Goal: Task Accomplishment & Management: Use online tool/utility

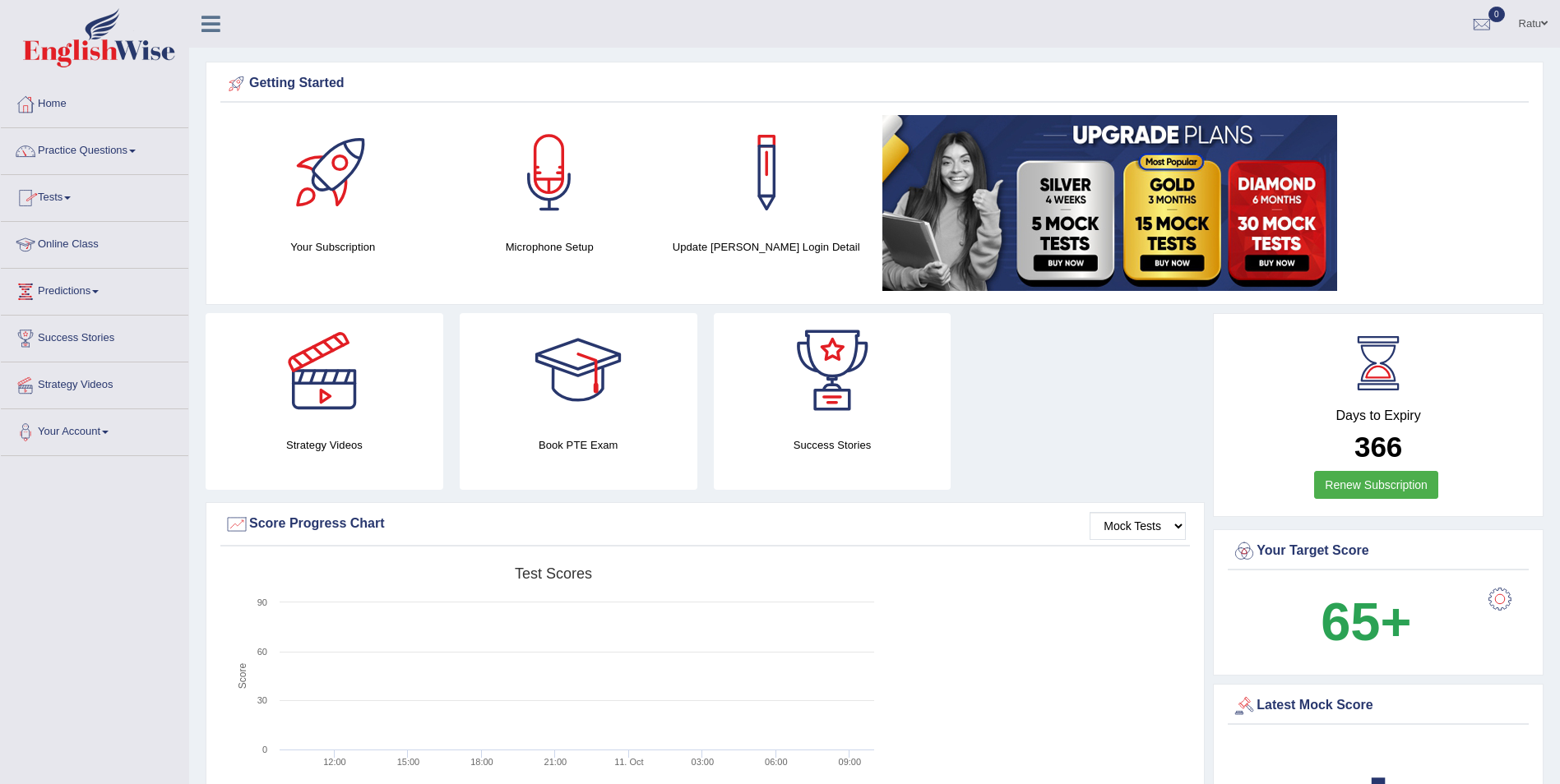
click at [138, 233] on link "Online Class" at bounding box center [95, 242] width 187 height 42
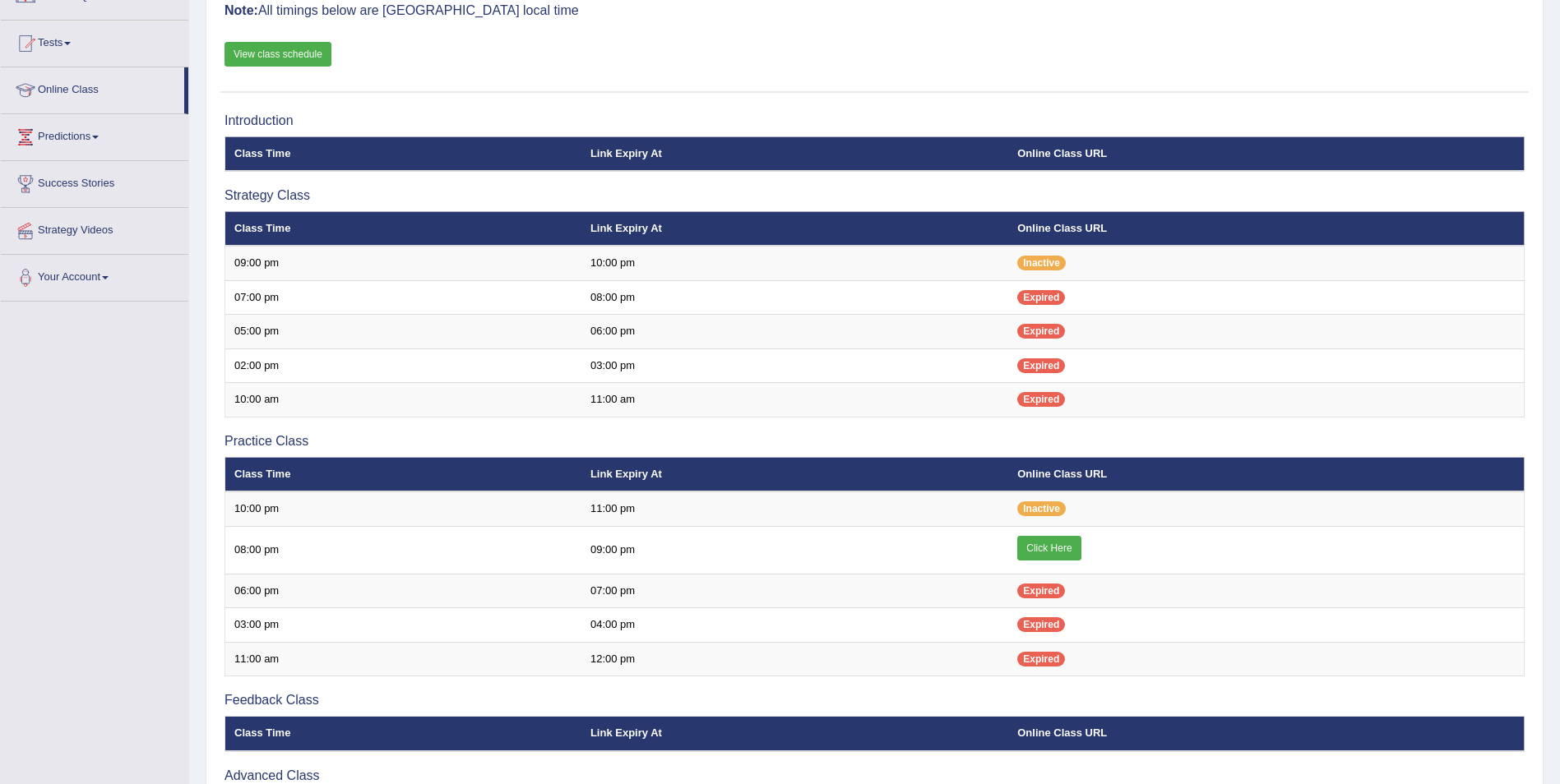
scroll to position [164, 0]
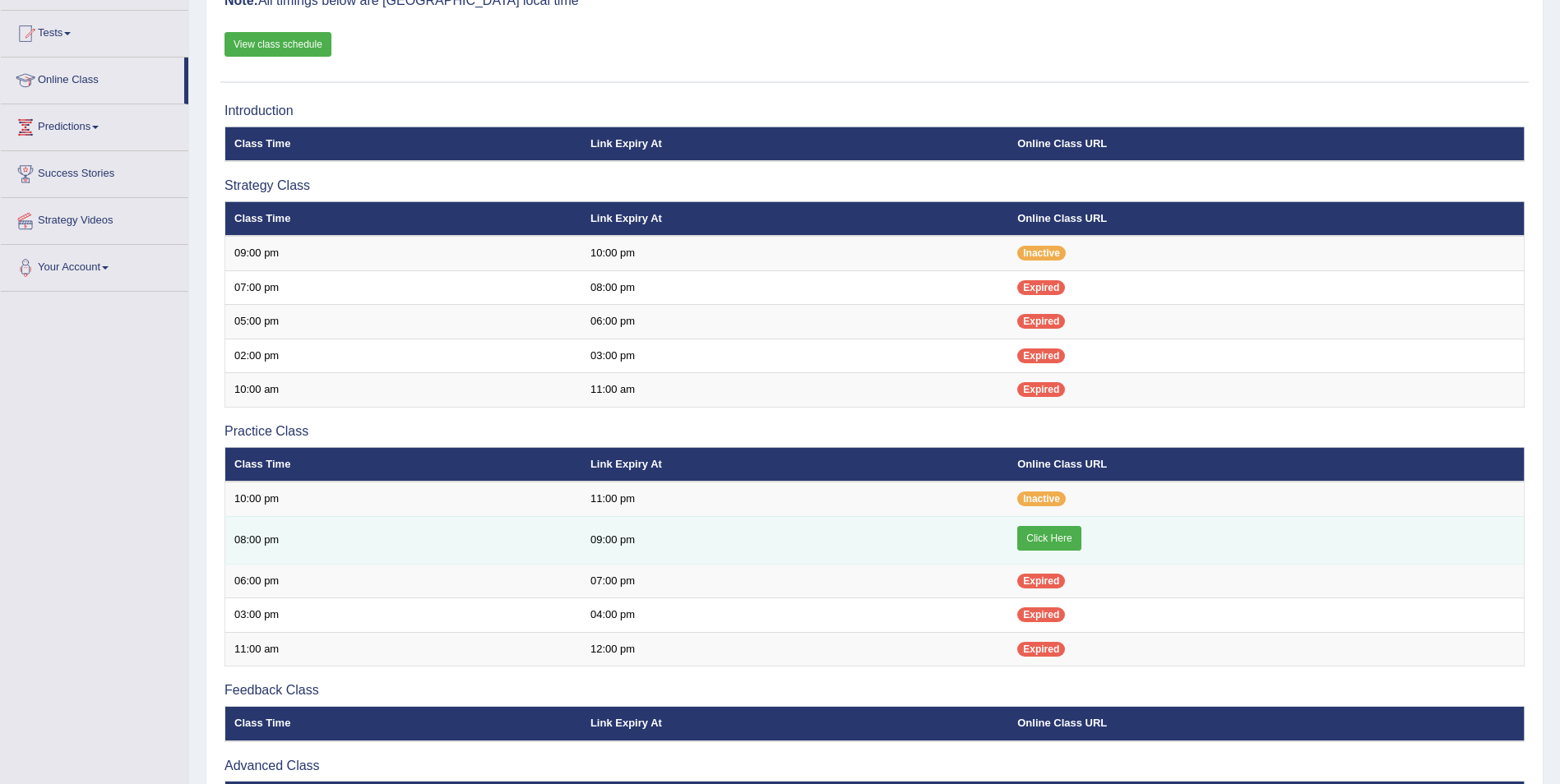
click at [1034, 539] on link "Click Here" at bounding box center [1049, 539] width 64 height 25
